Goal: Transaction & Acquisition: Purchase product/service

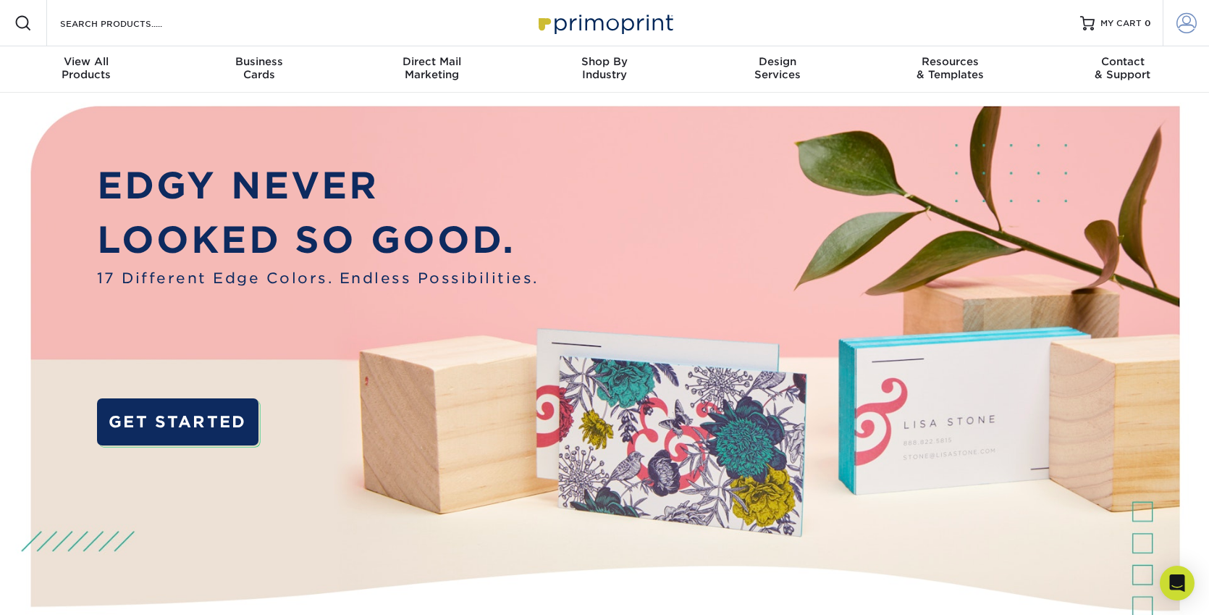
click at [1189, 20] on span at bounding box center [1186, 23] width 20 height 20
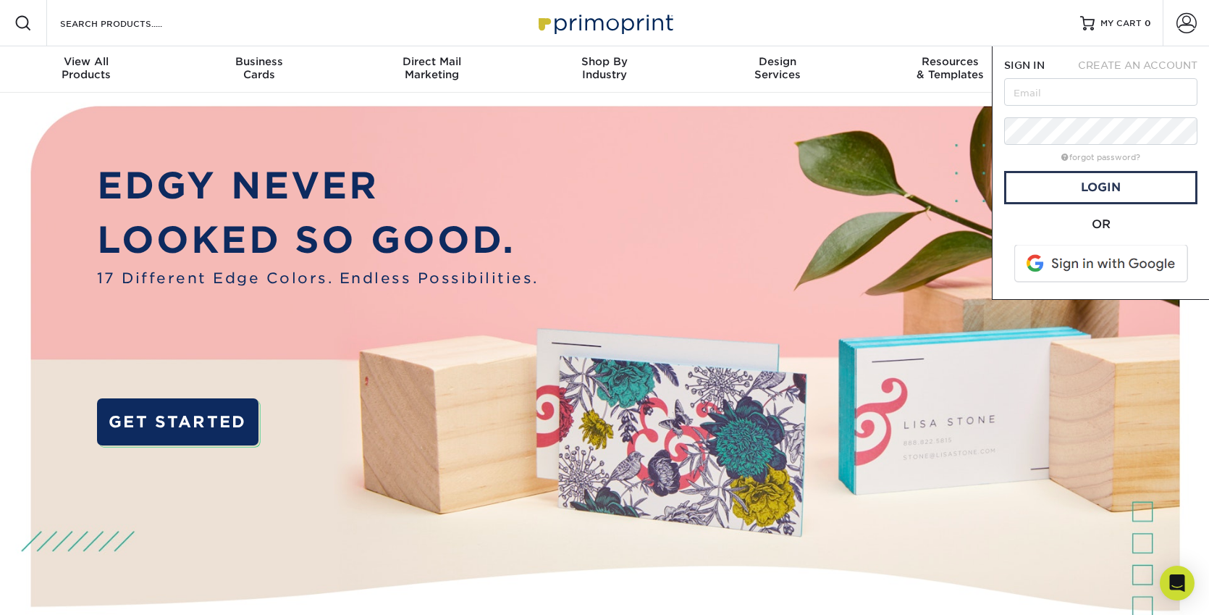
click at [1104, 269] on span at bounding box center [1102, 264] width 185 height 38
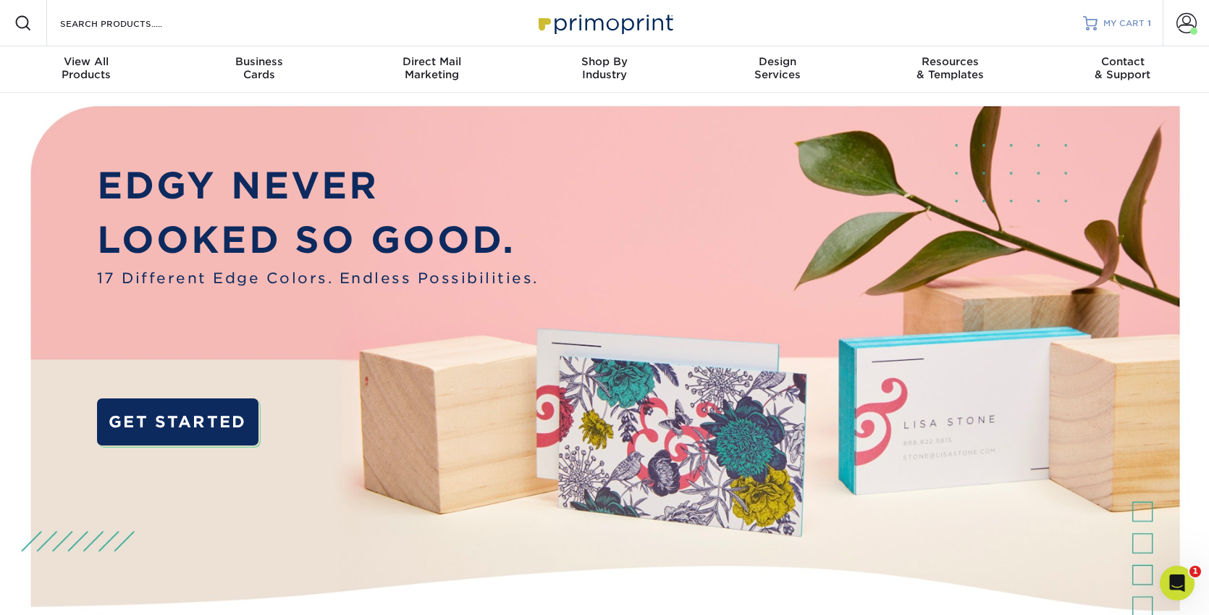
click at [1123, 24] on span "MY CART" at bounding box center [1123, 23] width 41 height 12
